Goal: Go to known website: Access a specific website the user already knows

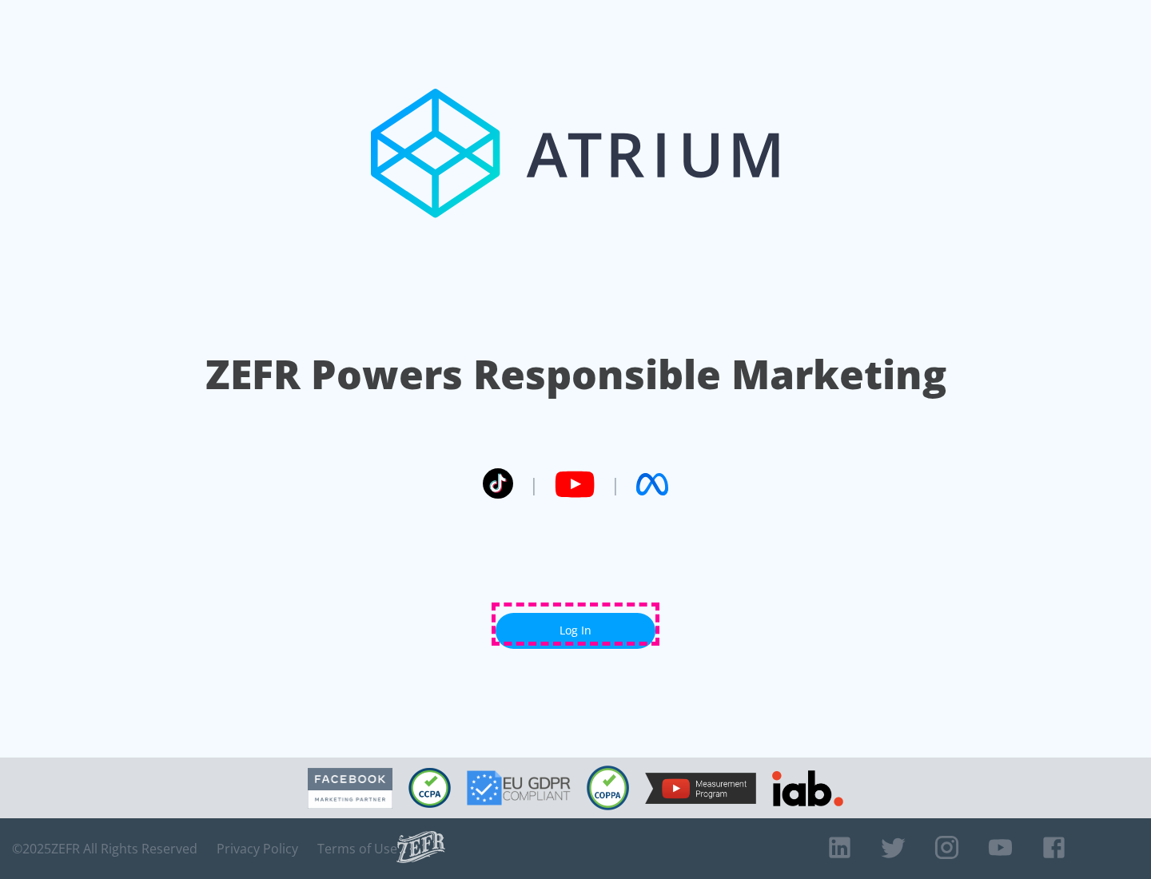
click at [575, 624] on link "Log In" at bounding box center [575, 631] width 160 height 36
